Goal: Task Accomplishment & Management: Complete application form

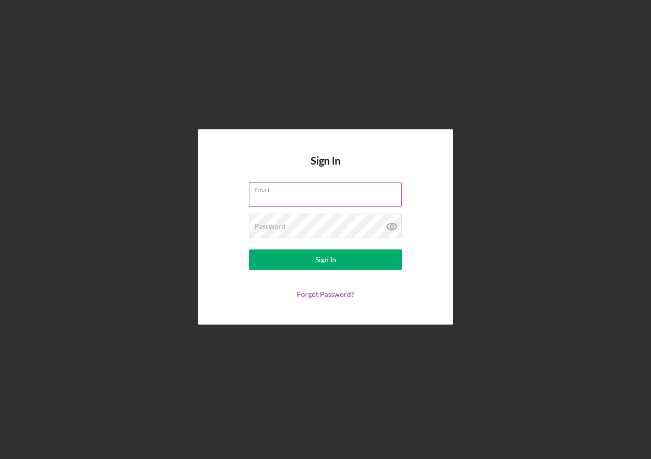
type input "[EMAIL_ADDRESS][DOMAIN_NAME]"
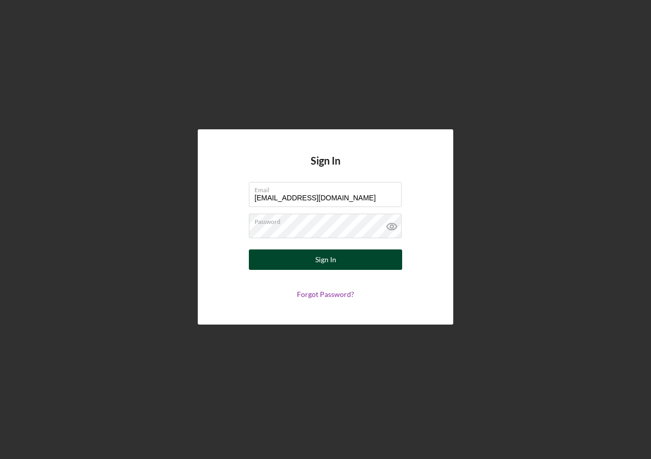
click at [310, 257] on button "Sign In" at bounding box center [325, 259] width 153 height 20
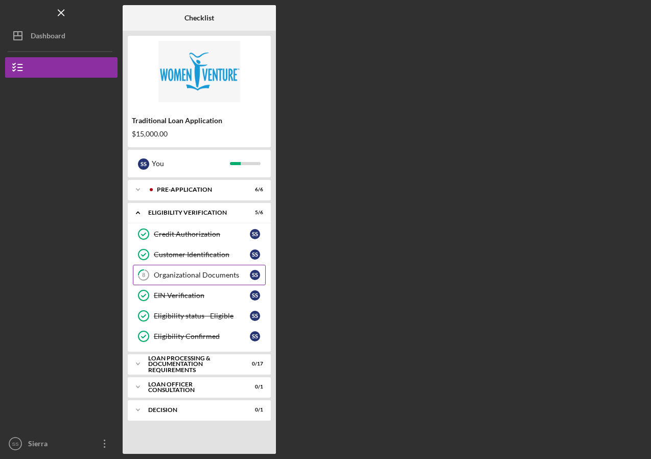
click at [196, 272] on div "Organizational Documents" at bounding box center [202, 275] width 96 height 8
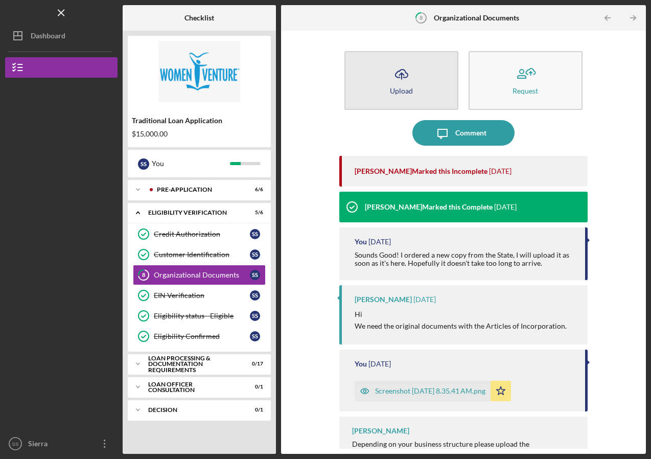
click at [414, 80] on button "Icon/Upload Upload" at bounding box center [402, 80] width 114 height 59
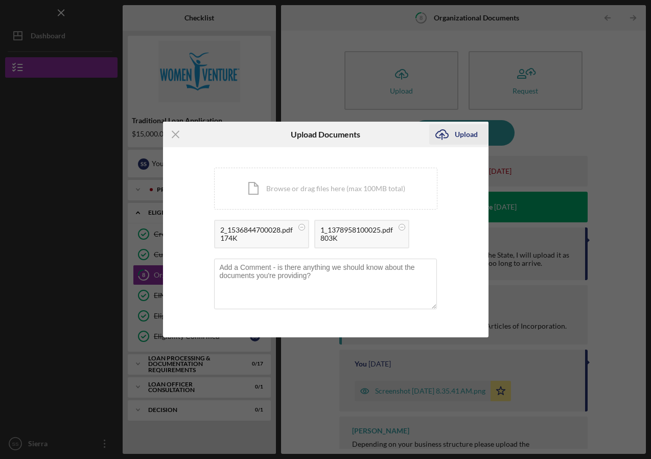
click at [470, 135] on div "Upload" at bounding box center [466, 134] width 23 height 20
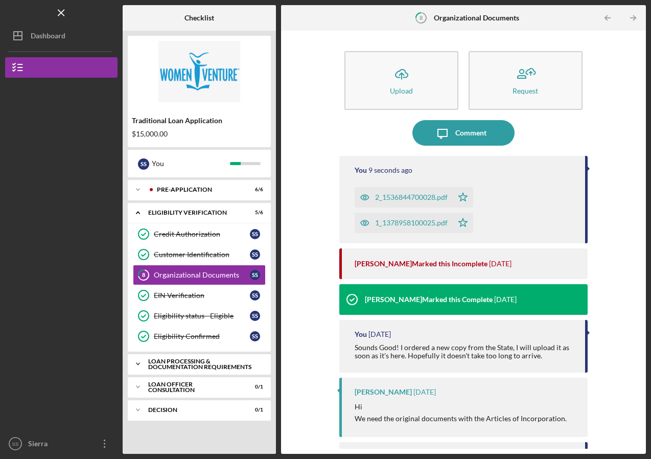
click at [163, 368] on div "Loan Processing & Documentation Requirements" at bounding box center [203, 364] width 110 height 12
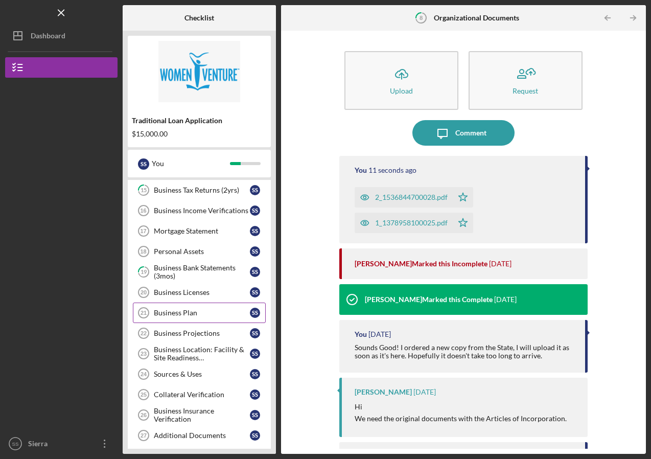
scroll to position [330, 0]
